Goal: Task Accomplishment & Management: Use online tool/utility

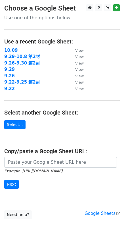
drag, startPoint x: 30, startPoint y: 209, endPoint x: 46, endPoint y: 13, distance: 197.0
click at [46, 13] on main "Choose a Google Sheet Use one of the options below... Use a recent Google Sheet…" at bounding box center [62, 111] width 124 height 215
click at [10, 51] on strong "10.09" at bounding box center [10, 50] width 13 height 5
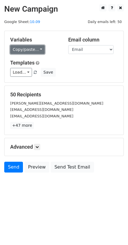
click at [40, 49] on link "Copy/paste..." at bounding box center [27, 49] width 35 height 9
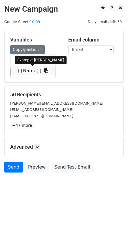
click at [33, 71] on link "{{Name}}" at bounding box center [33, 70] width 45 height 9
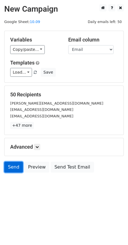
click at [16, 168] on link "Send" at bounding box center [13, 167] width 19 height 11
